Goal: Task Accomplishment & Management: Manage account settings

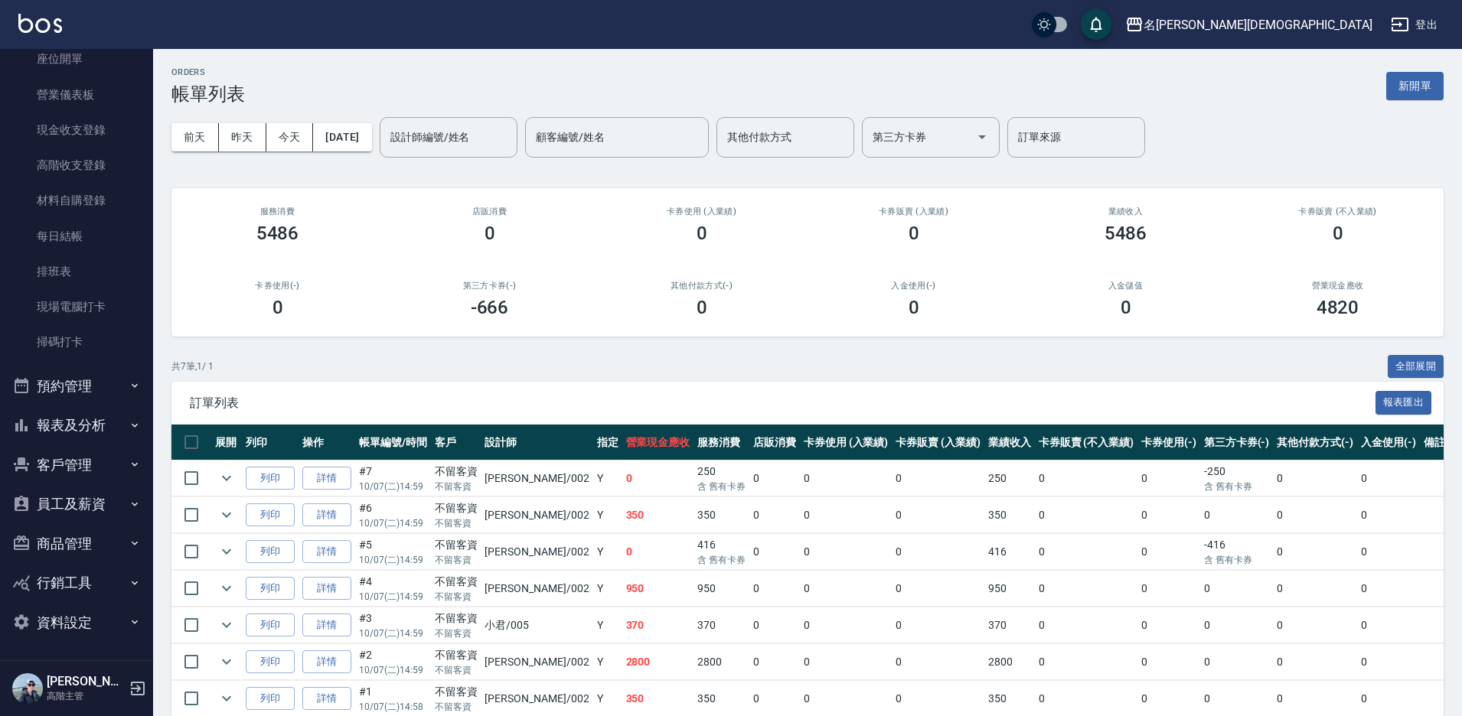
scroll to position [61, 0]
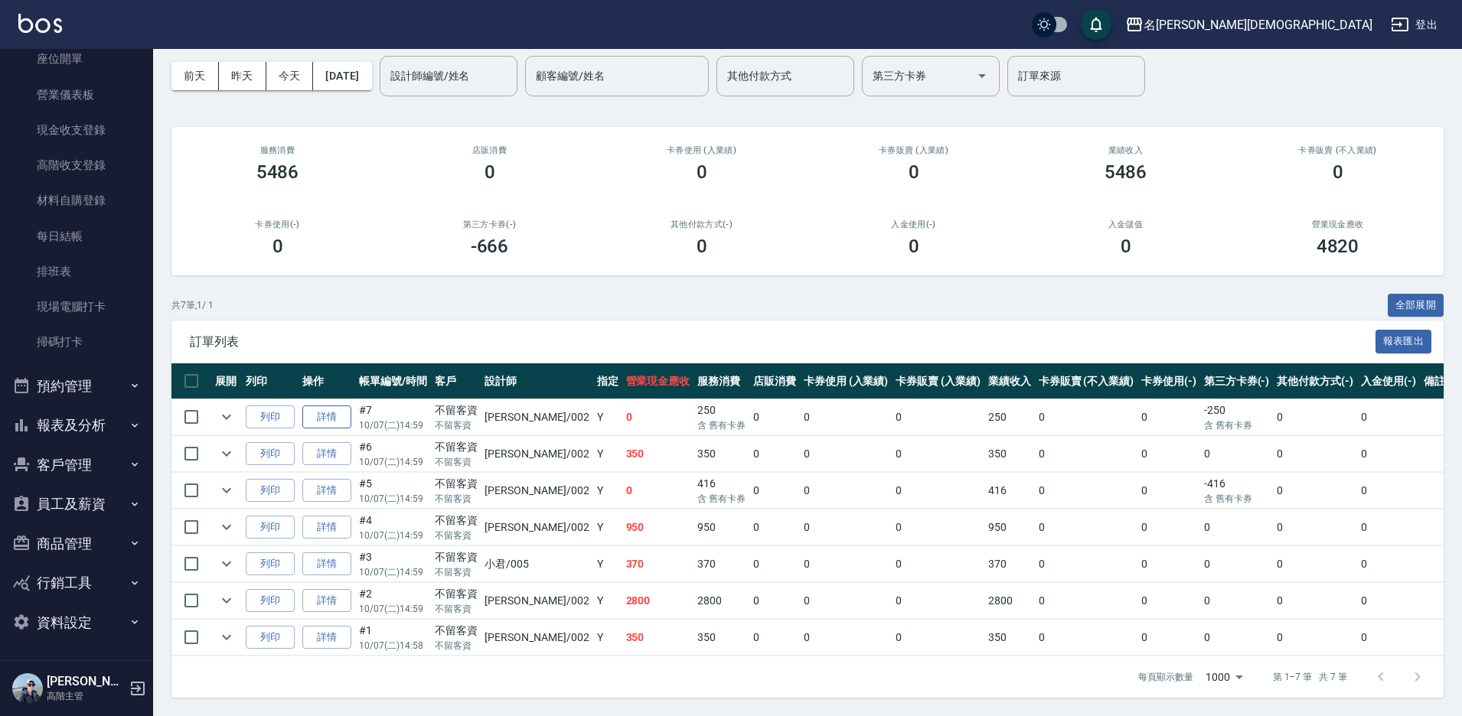
click at [322, 419] on link "詳情" at bounding box center [326, 418] width 49 height 24
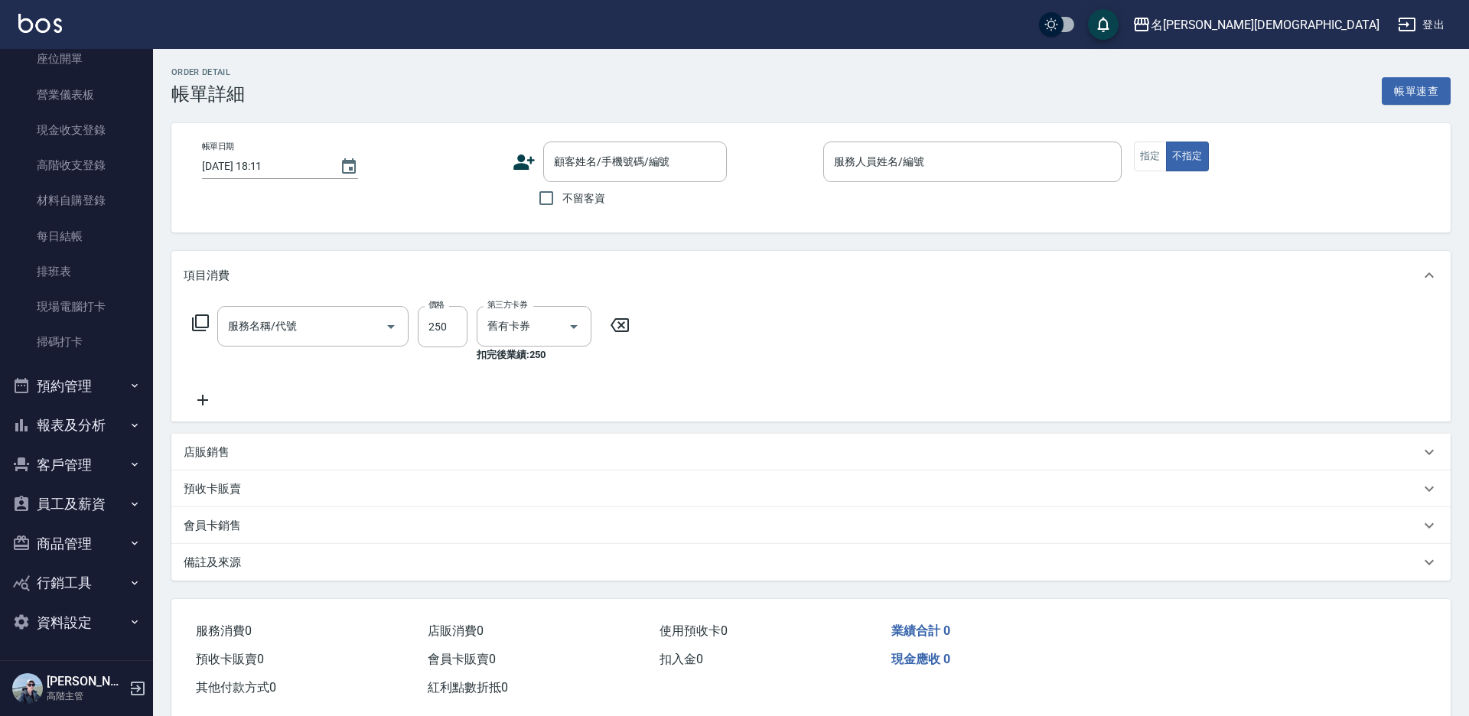
type input "[DATE] 14:59"
checkbox input "true"
type input "香香-002"
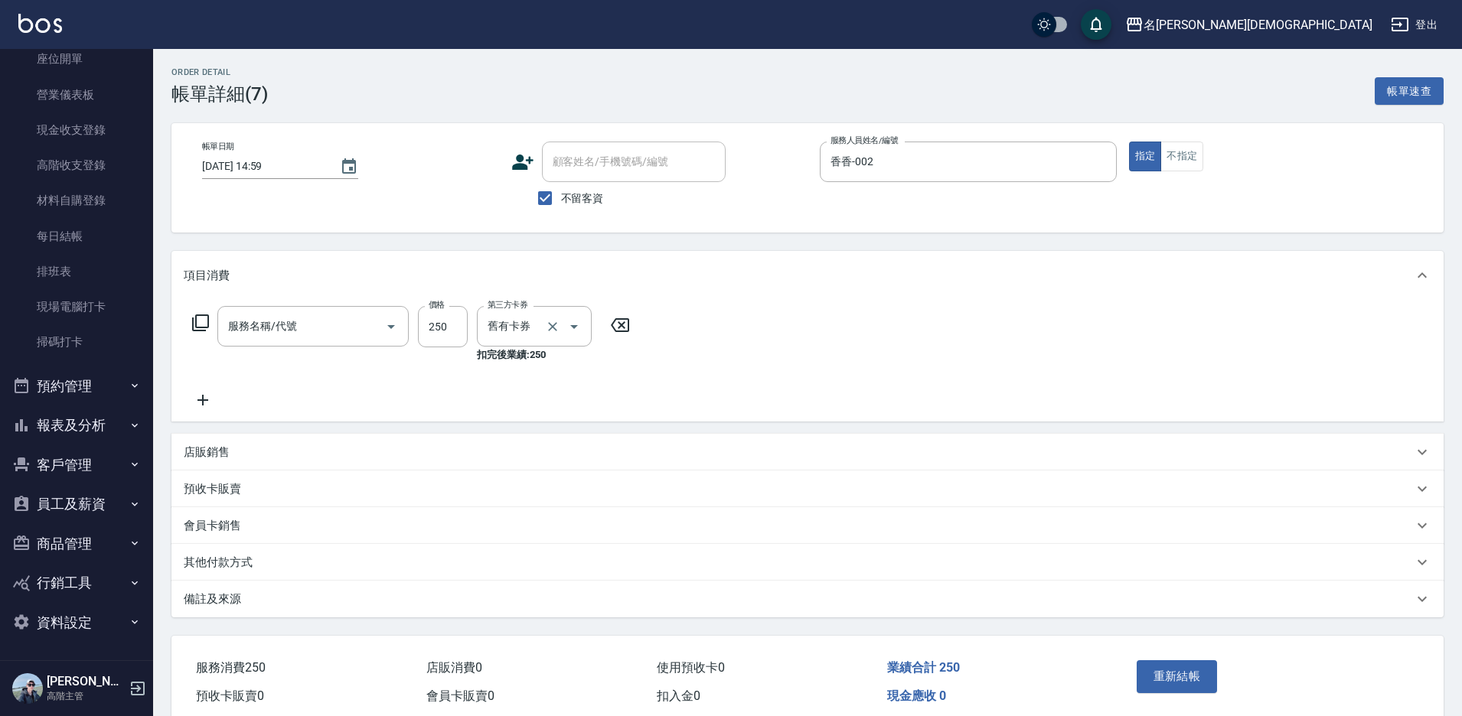
type input "洗髮卡(105)"
click at [550, 323] on icon "Clear" at bounding box center [552, 326] width 9 height 9
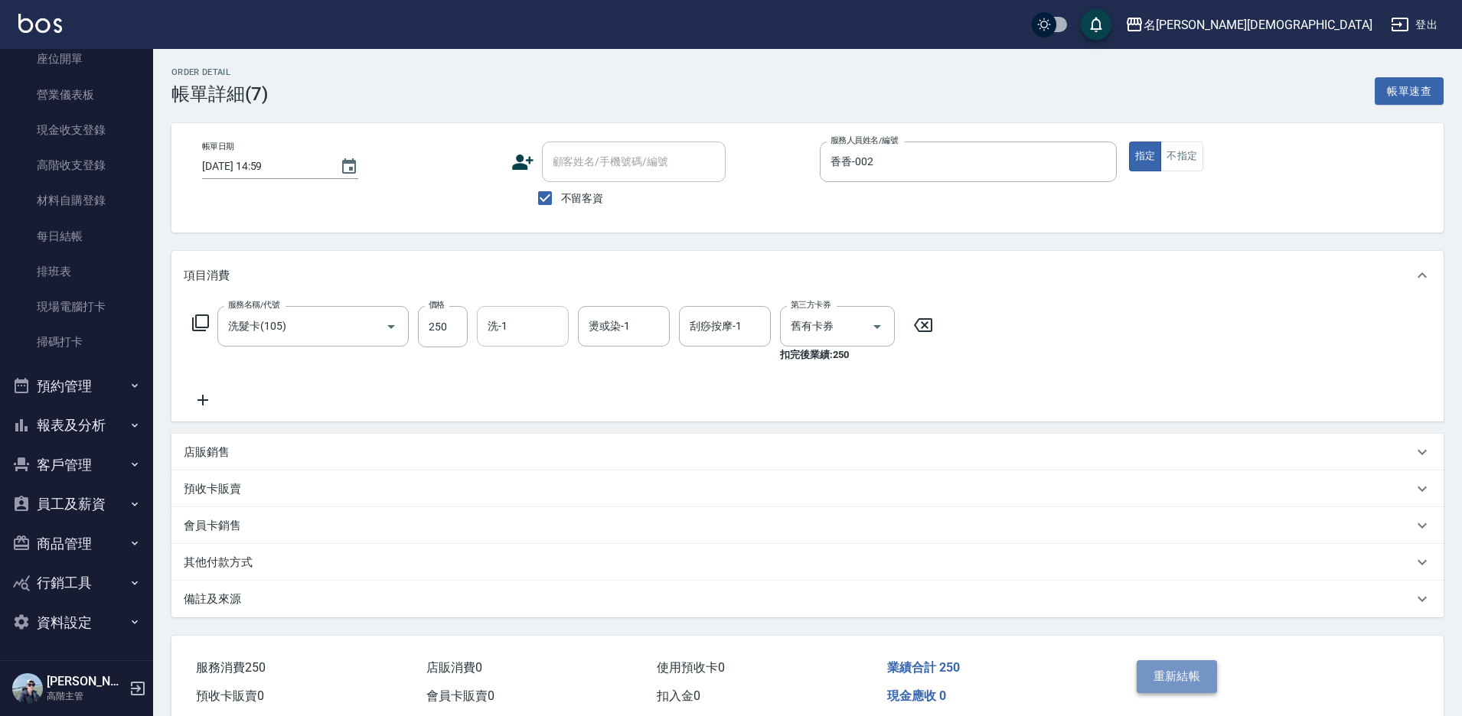
click at [1177, 683] on button "重新結帳" at bounding box center [1177, 677] width 81 height 32
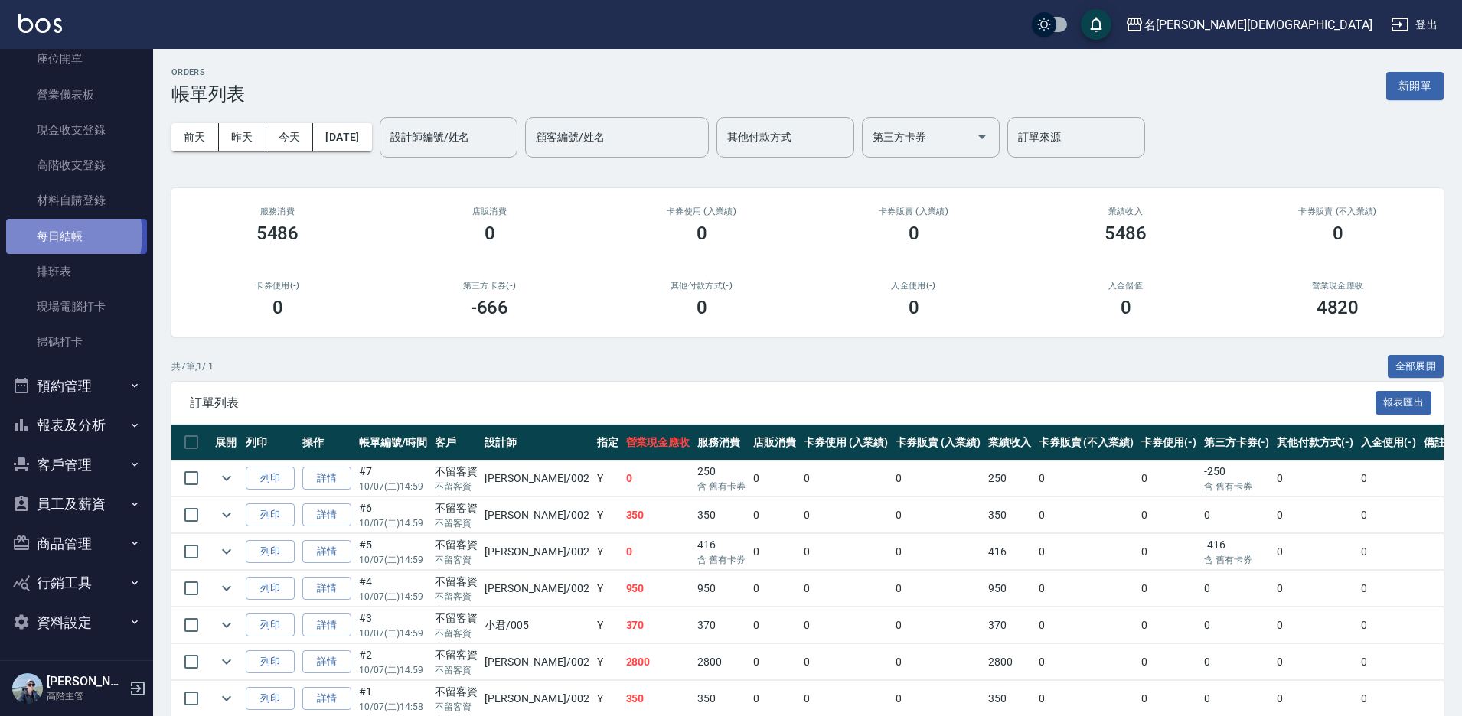
click at [55, 235] on link "每日結帳" at bounding box center [76, 236] width 141 height 35
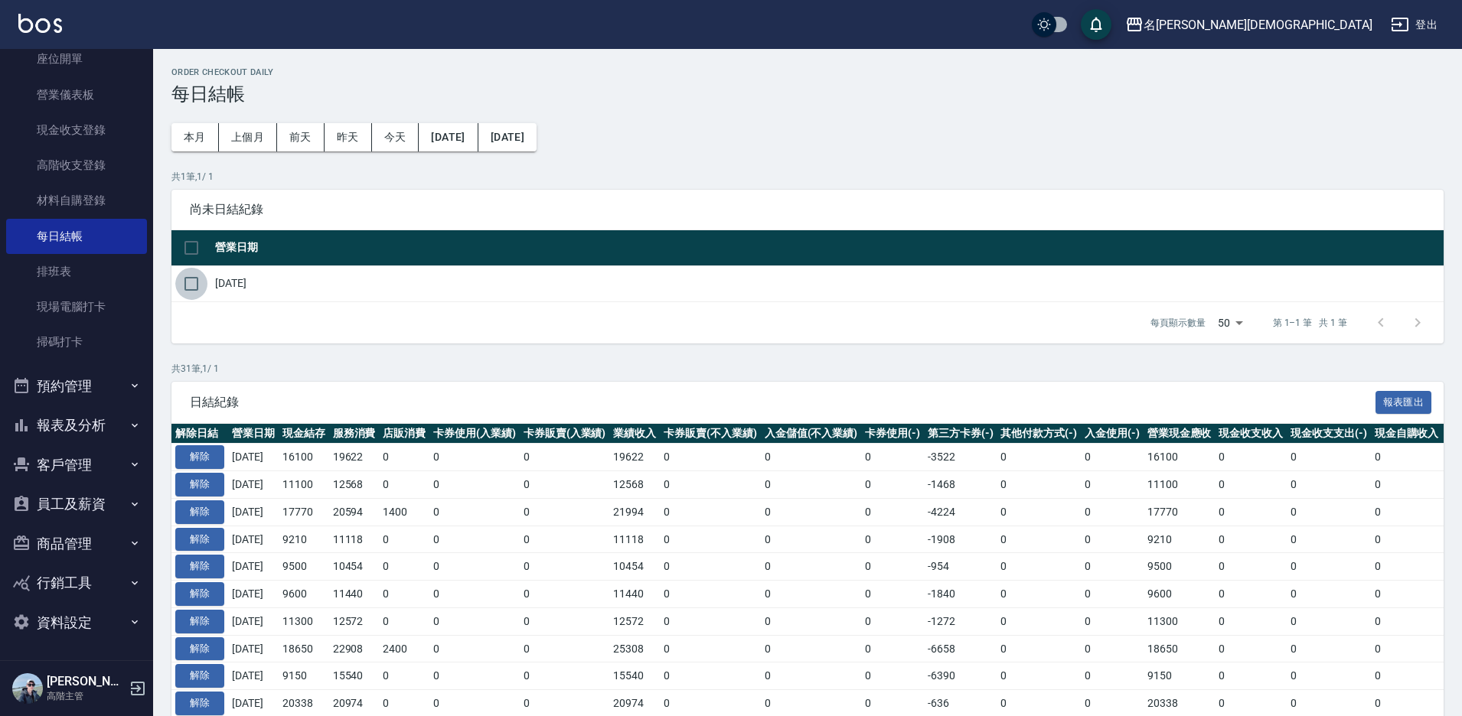
click at [188, 281] on input "checkbox" at bounding box center [191, 284] width 32 height 32
checkbox input "true"
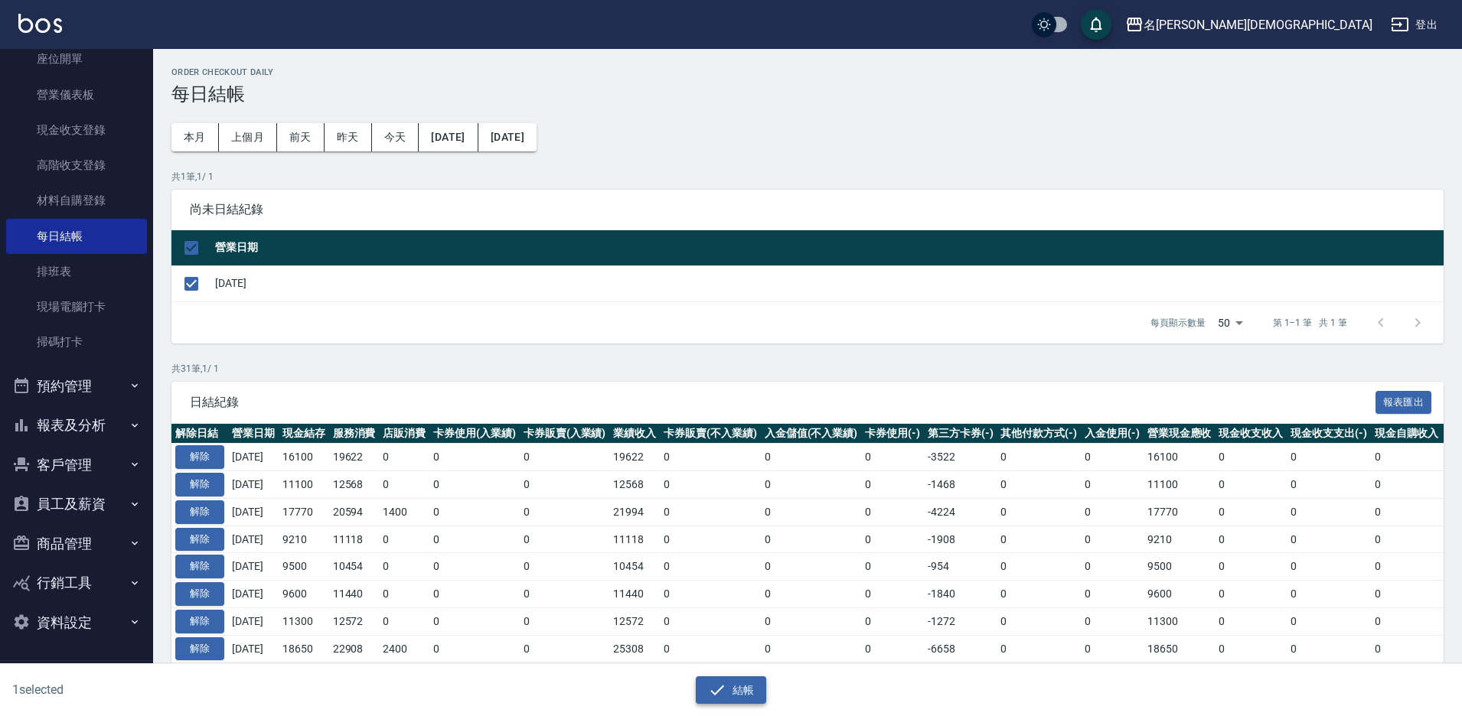
click at [746, 701] on button "結帳" at bounding box center [731, 691] width 71 height 28
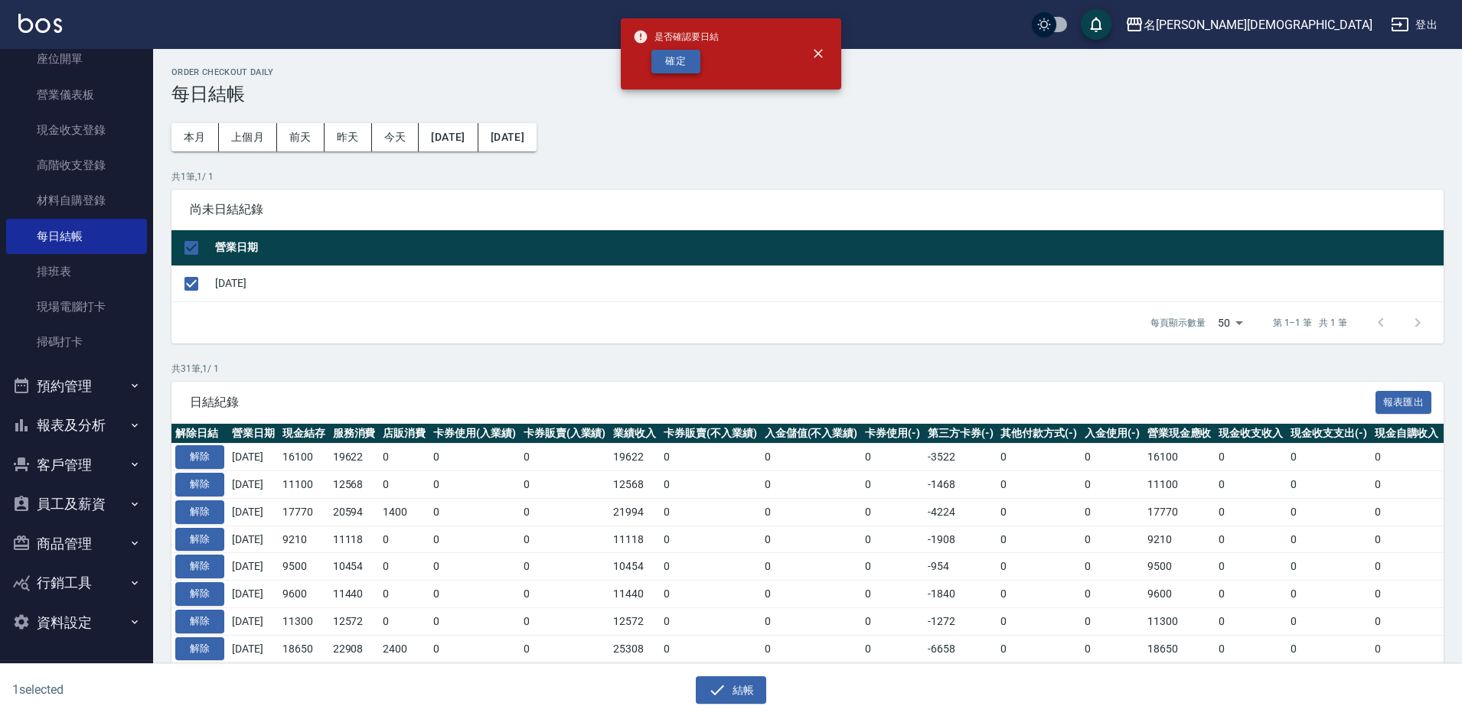
click at [680, 54] on button "確定" at bounding box center [675, 62] width 49 height 24
checkbox input "false"
